Goal: Task Accomplishment & Management: Manage account settings

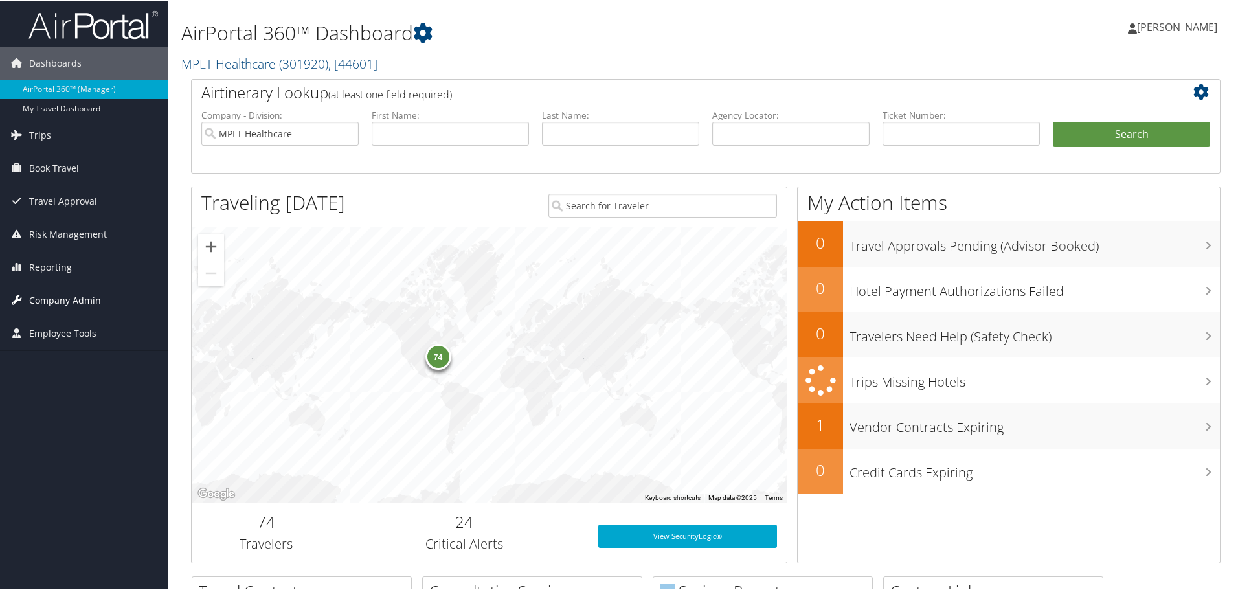
click at [89, 293] on span "Company Admin" at bounding box center [65, 299] width 72 height 32
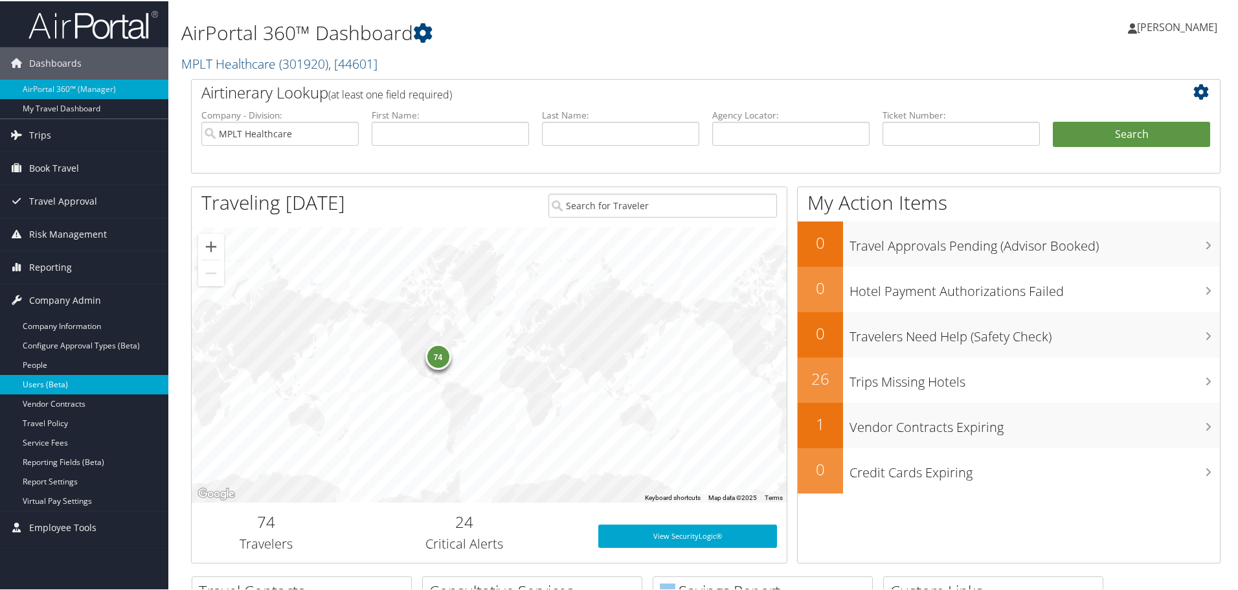
click at [78, 377] on link "Users (Beta)" at bounding box center [84, 383] width 168 height 19
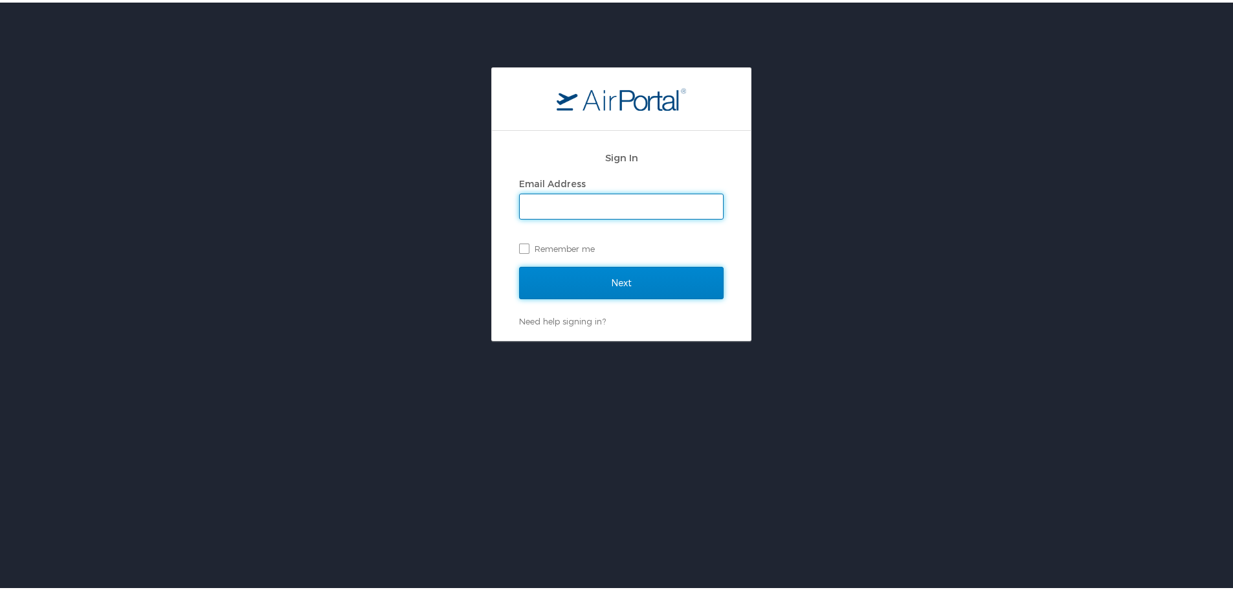
click at [550, 279] on input "Next" at bounding box center [621, 280] width 205 height 32
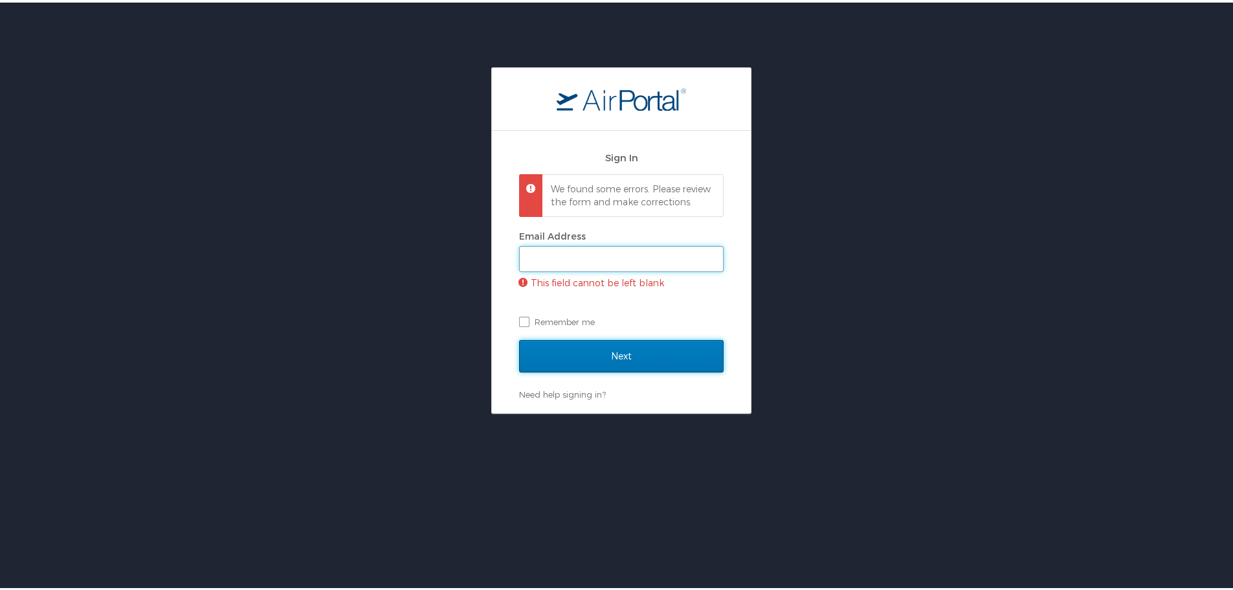
click at [572, 269] on input "Email Address" at bounding box center [621, 256] width 203 height 25
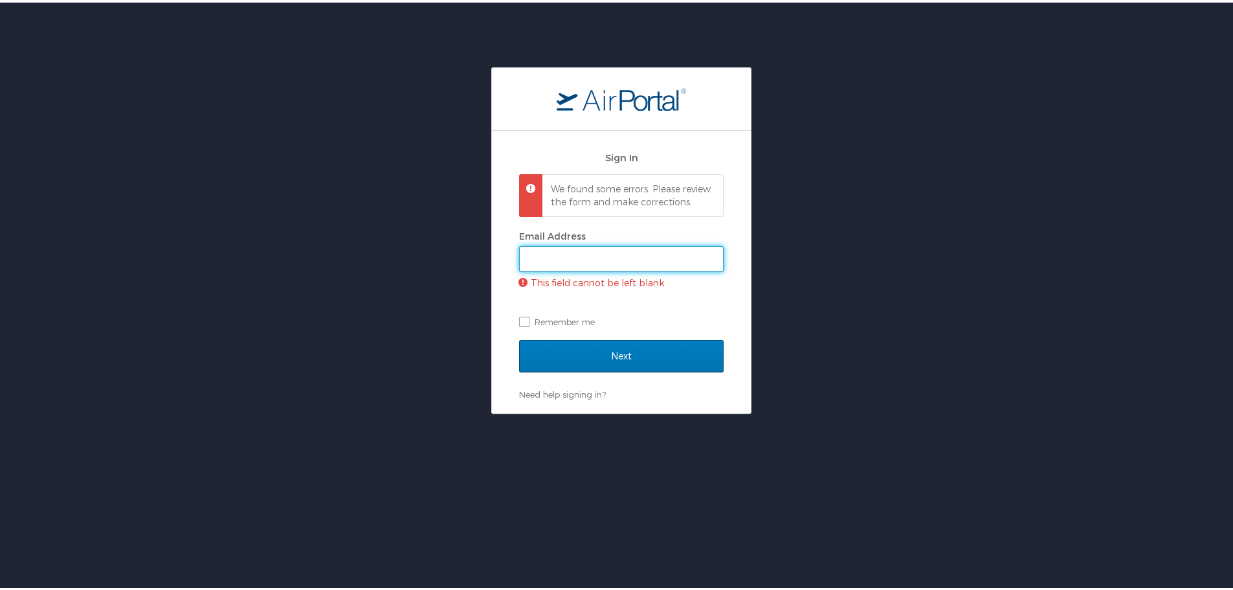
type input "jarrieta@mplthealthcare.com"
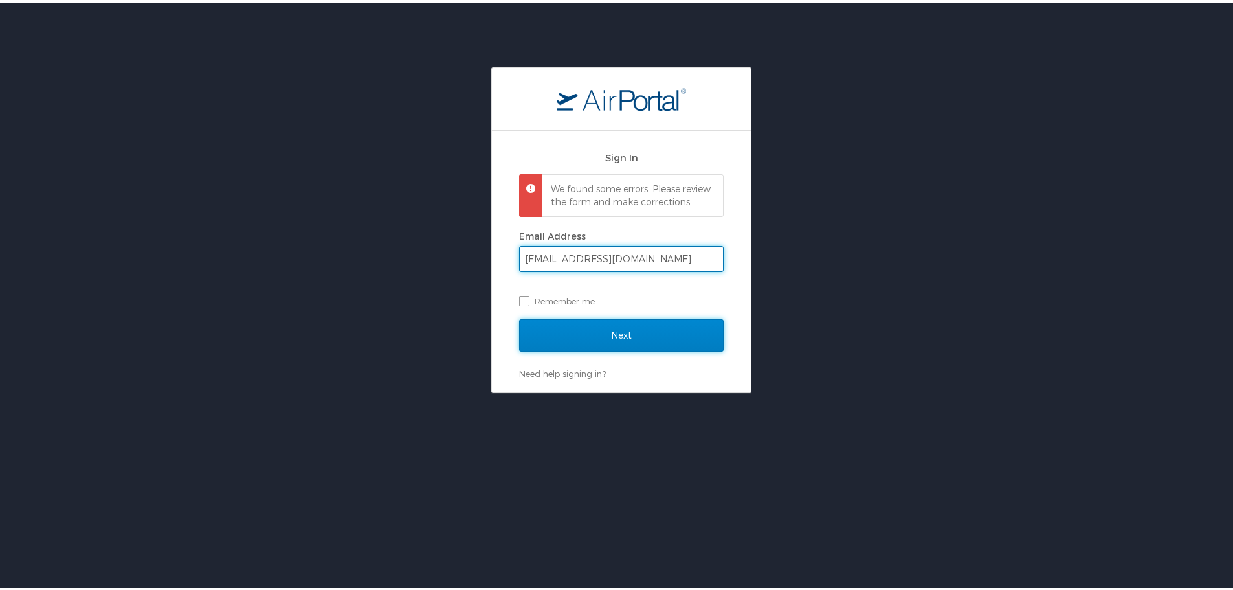
click at [605, 344] on input "Next" at bounding box center [621, 333] width 205 height 32
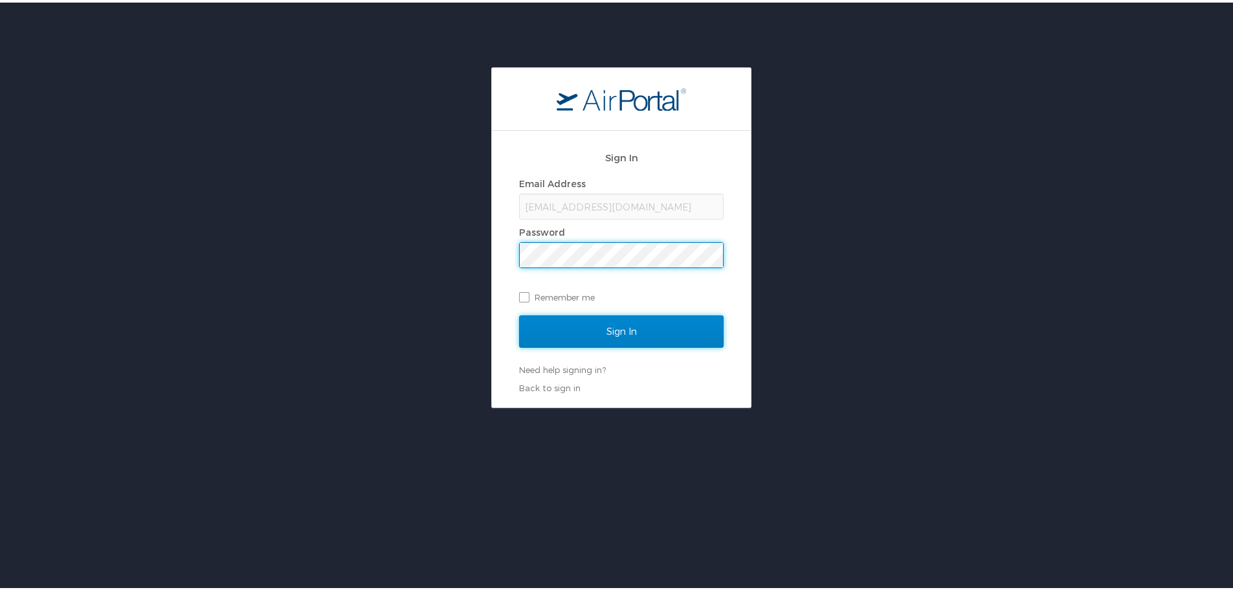
click at [634, 331] on input "Sign In" at bounding box center [621, 329] width 205 height 32
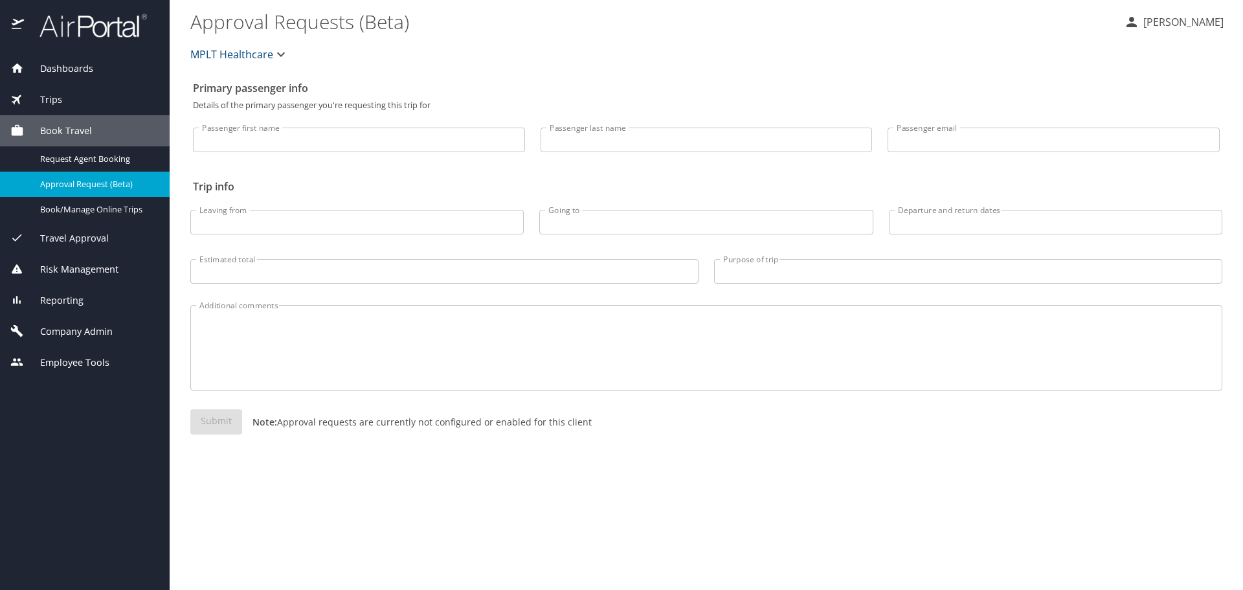
click at [74, 330] on span "Company Admin" at bounding box center [68, 331] width 89 height 14
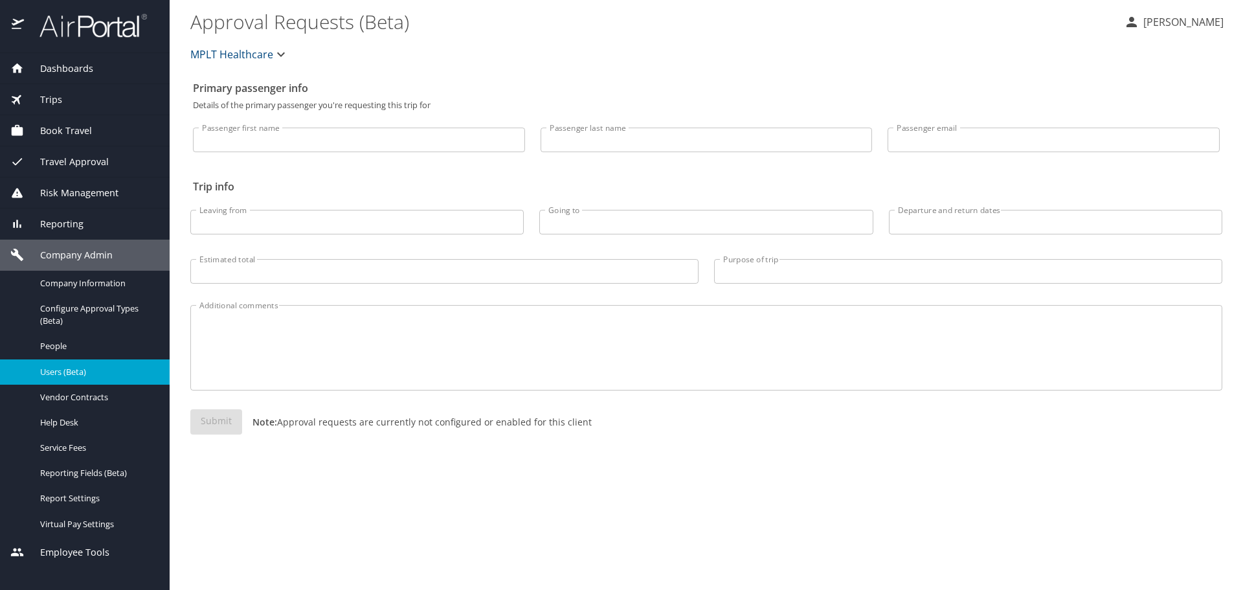
click at [101, 381] on link "Users (Beta)" at bounding box center [85, 371] width 170 height 25
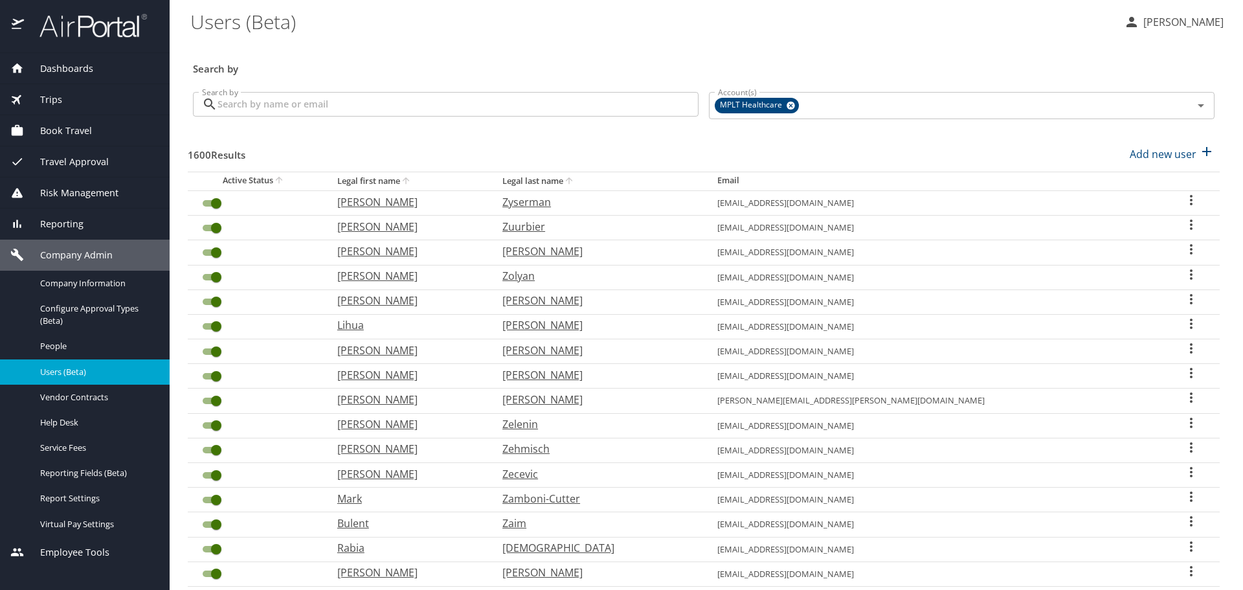
click at [628, 111] on input "Search by" at bounding box center [458, 104] width 481 height 25
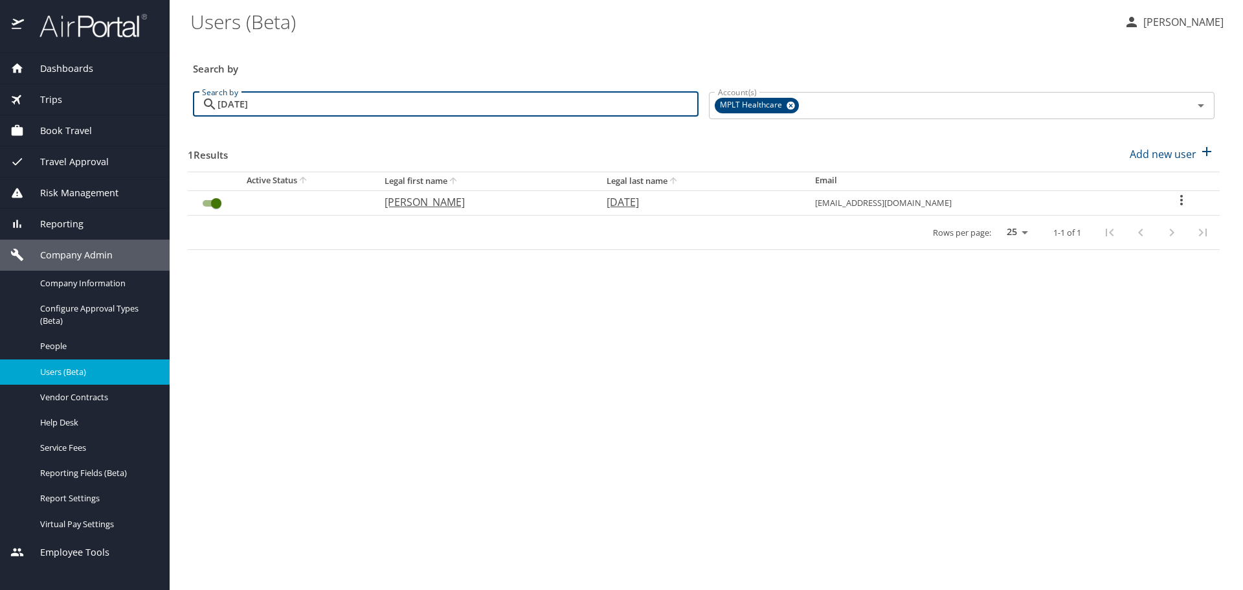
type input "nadal"
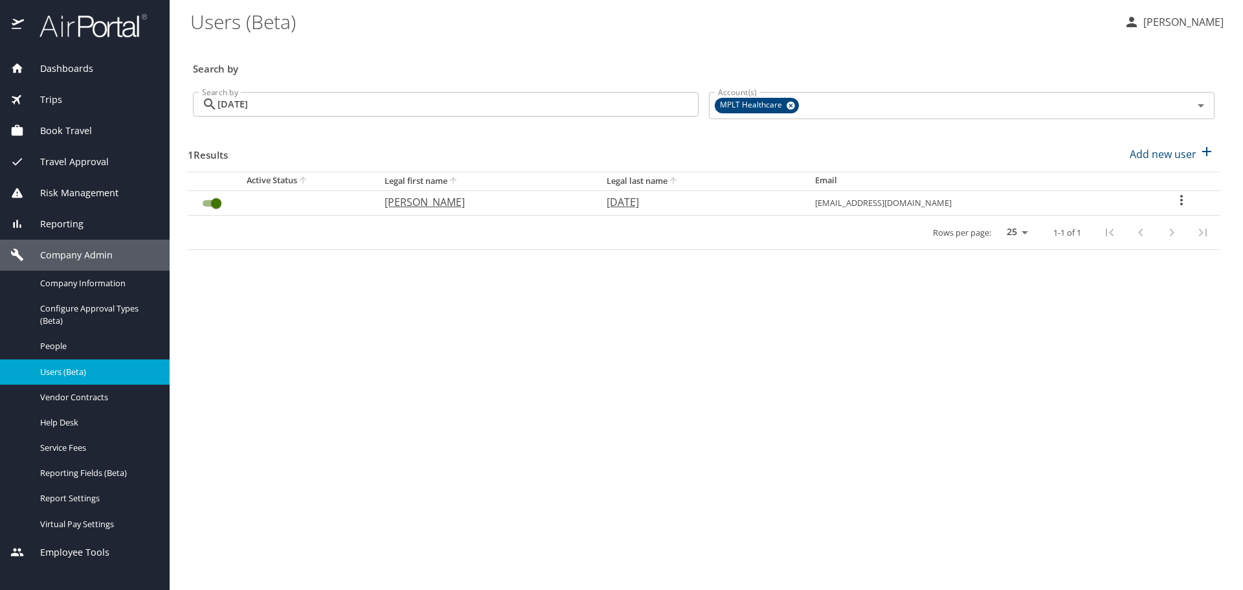
click at [462, 197] on p "Luis" at bounding box center [483, 202] width 196 height 16
select select "US"
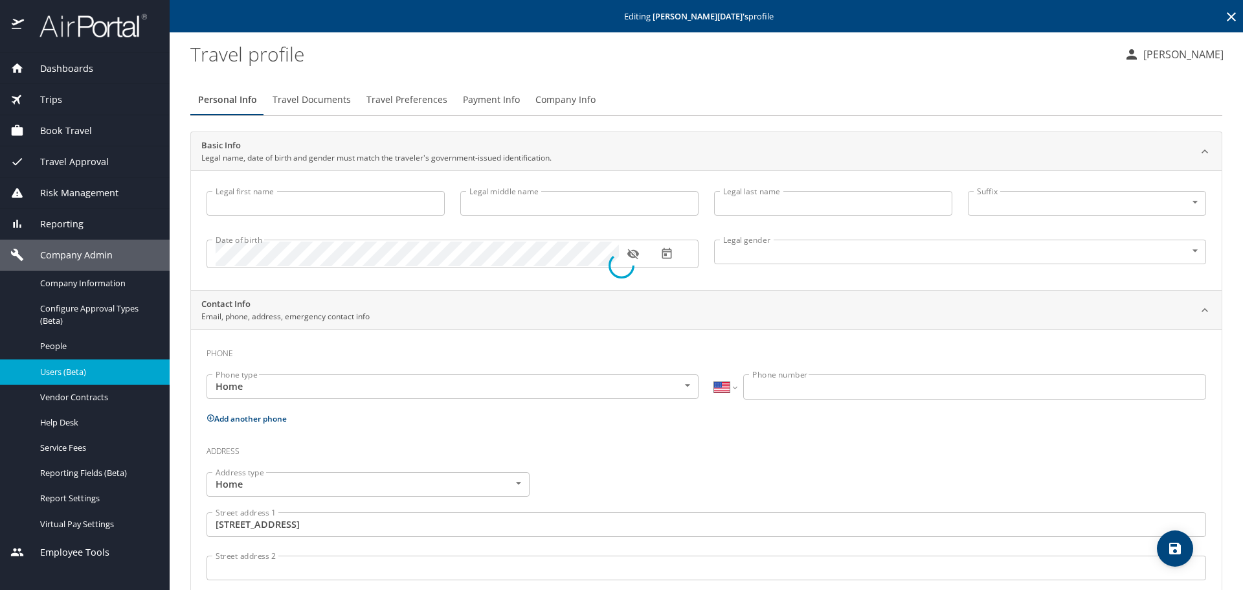
type input "Luis"
type input "L"
type input "Nadal"
type input "Male"
type input "Lesbby"
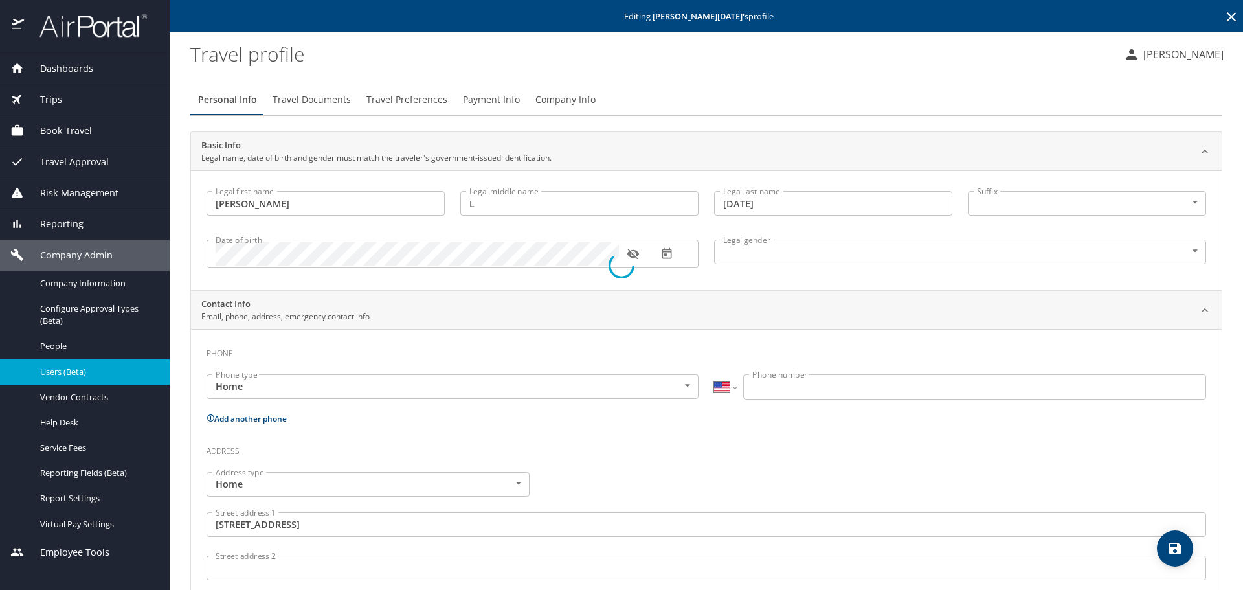
type input "Nadal"
select select "CO"
type input "04909354"
type input "United States of America"
type input "Pennsylvania"
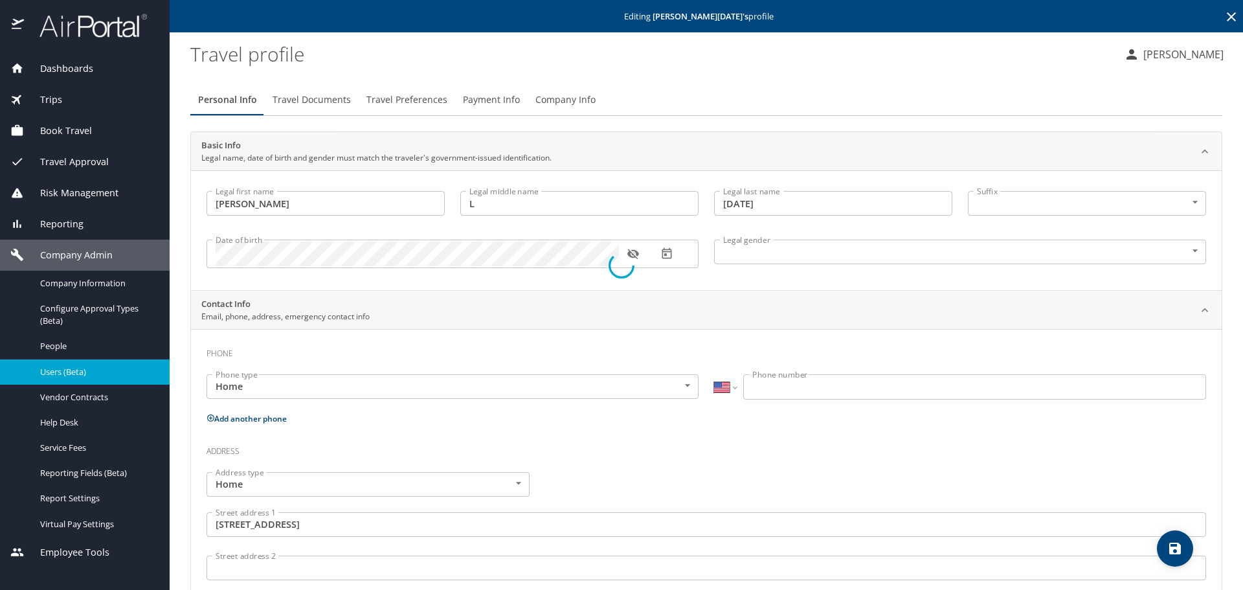
type input "United States of America"
type input "Florida"
select select "US"
select select "CO"
select select "MM"
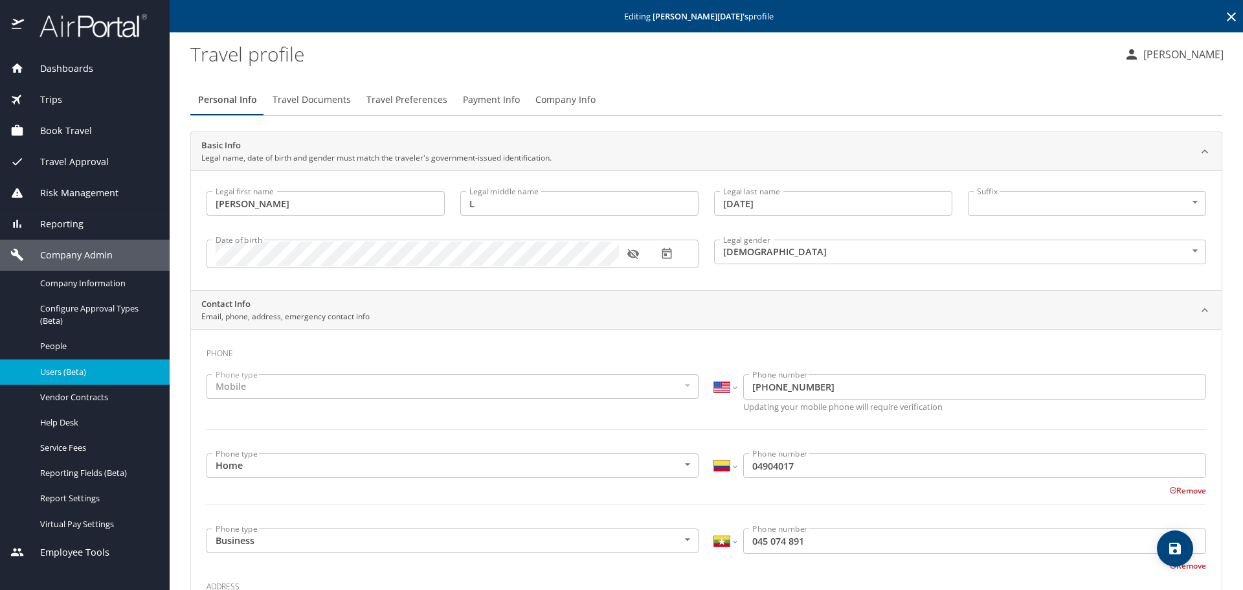
click at [427, 102] on span "Travel Preferences" at bounding box center [406, 100] width 81 height 16
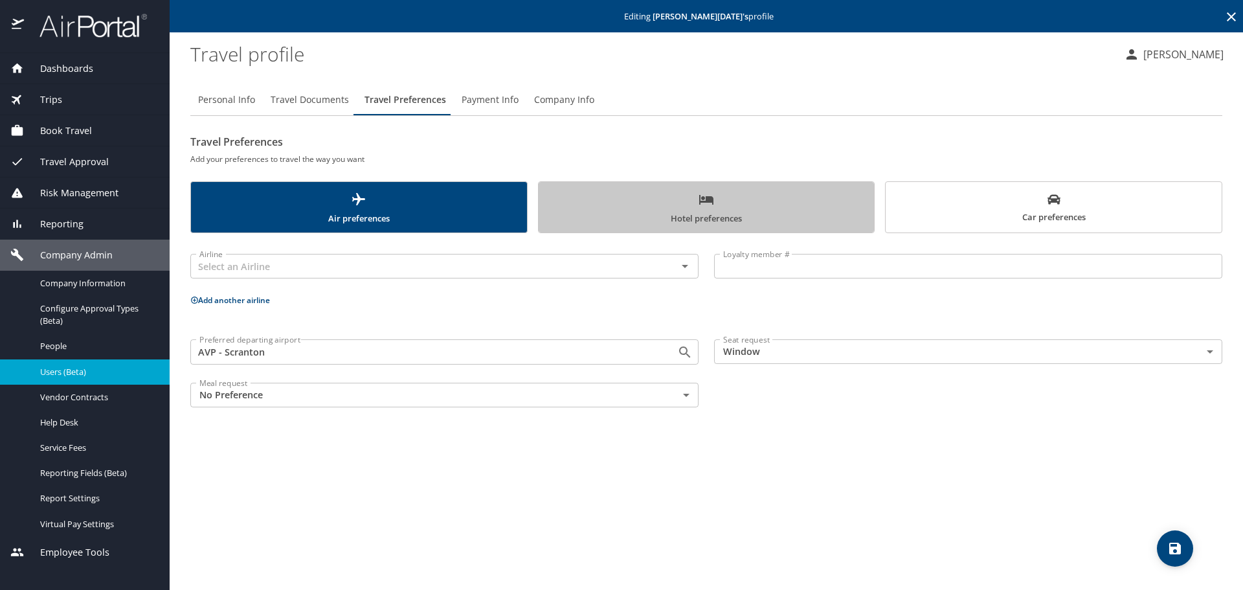
click at [605, 205] on span "Hotel preferences" at bounding box center [706, 209] width 320 height 34
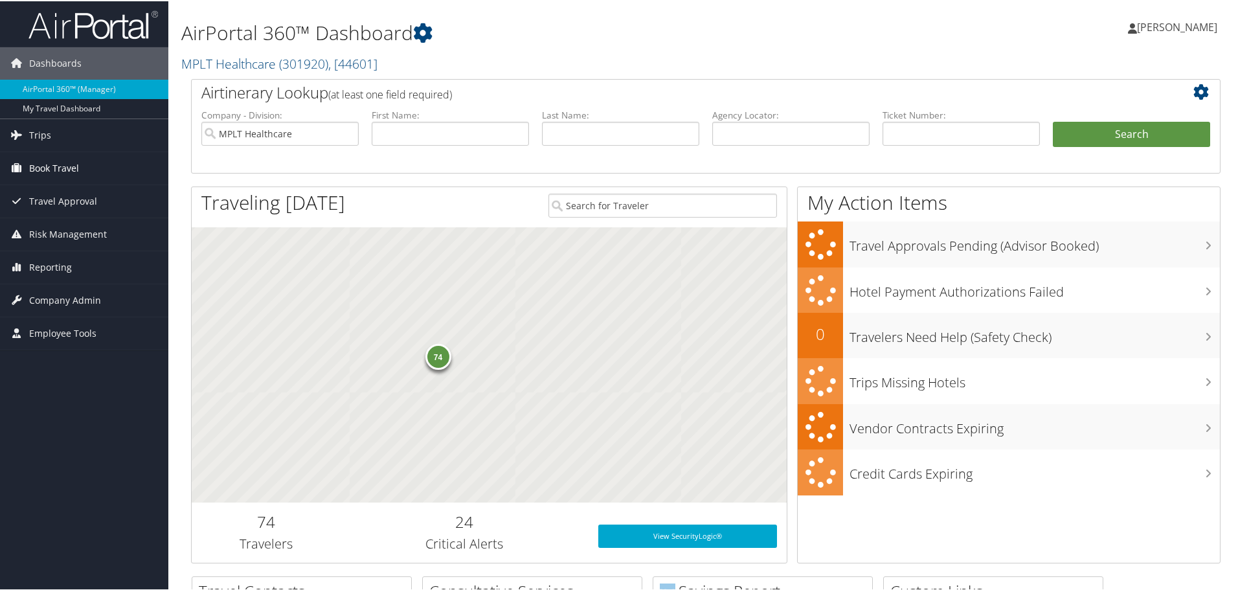
click at [69, 170] on span "Book Travel" at bounding box center [54, 167] width 50 height 32
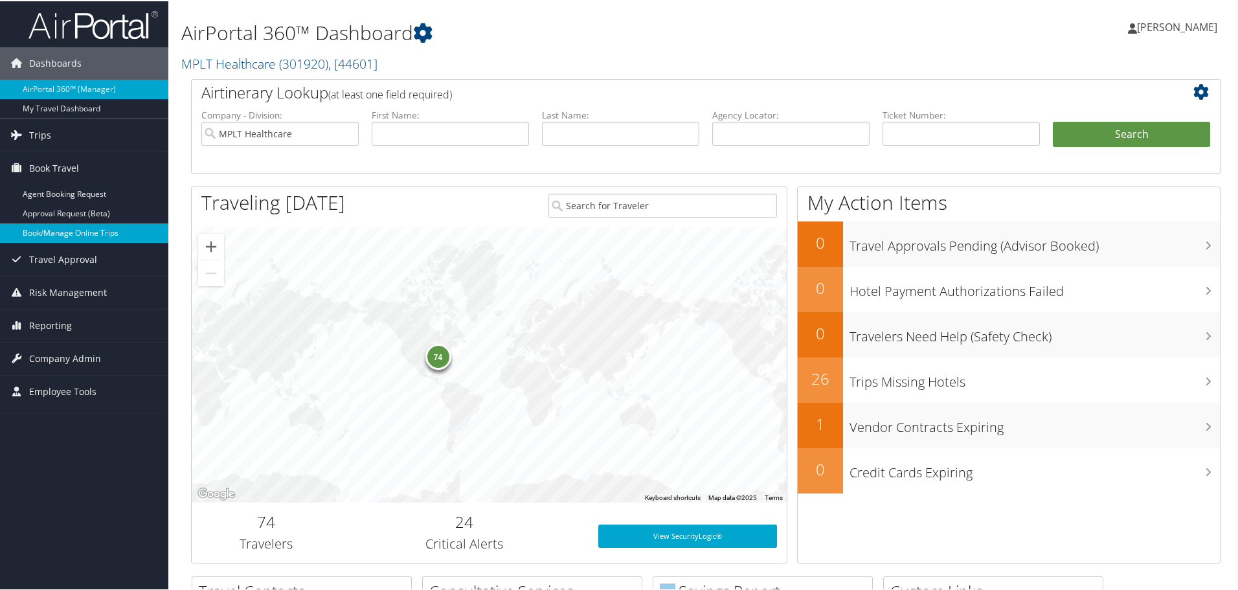
click at [110, 224] on link "Book/Manage Online Trips" at bounding box center [84, 231] width 168 height 19
